Goal: Task Accomplishment & Management: Use online tool/utility

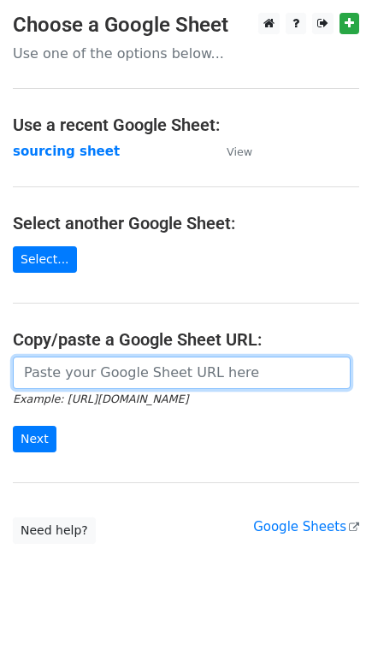
click at [163, 376] on input "url" at bounding box center [182, 373] width 338 height 33
paste input "[URL][DOMAIN_NAME]"
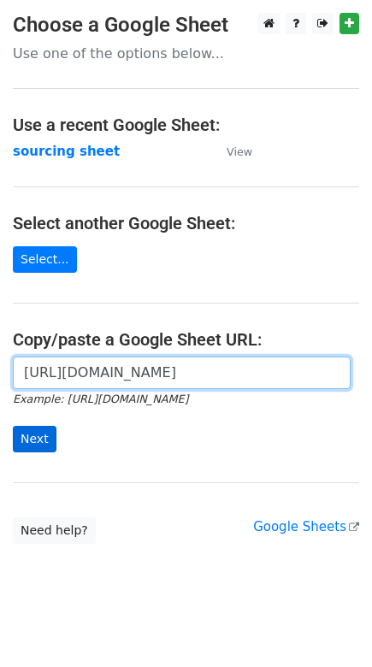
type input "[URL][DOMAIN_NAME]"
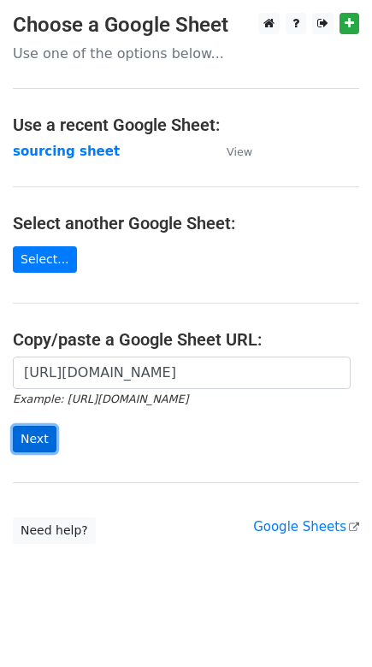
click at [39, 431] on input "Next" at bounding box center [35, 439] width 44 height 27
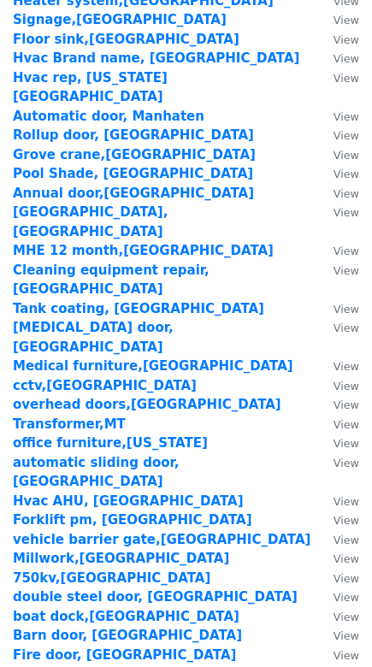
scroll to position [2508, 0]
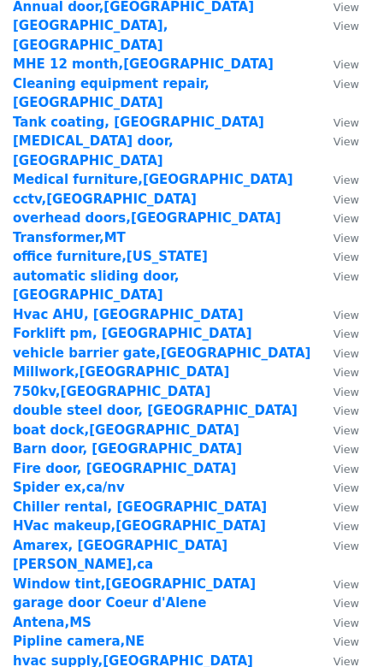
click at [50, 667] on strong "Locksmith,MS" at bounding box center [127, 680] width 229 height 15
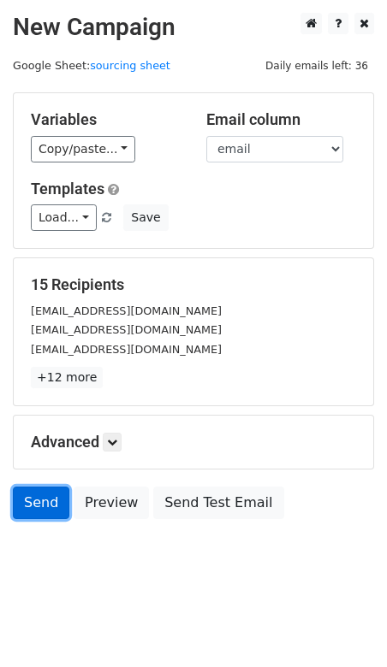
click at [46, 501] on link "Send" at bounding box center [41, 503] width 56 height 33
